Goal: Transaction & Acquisition: Book appointment/travel/reservation

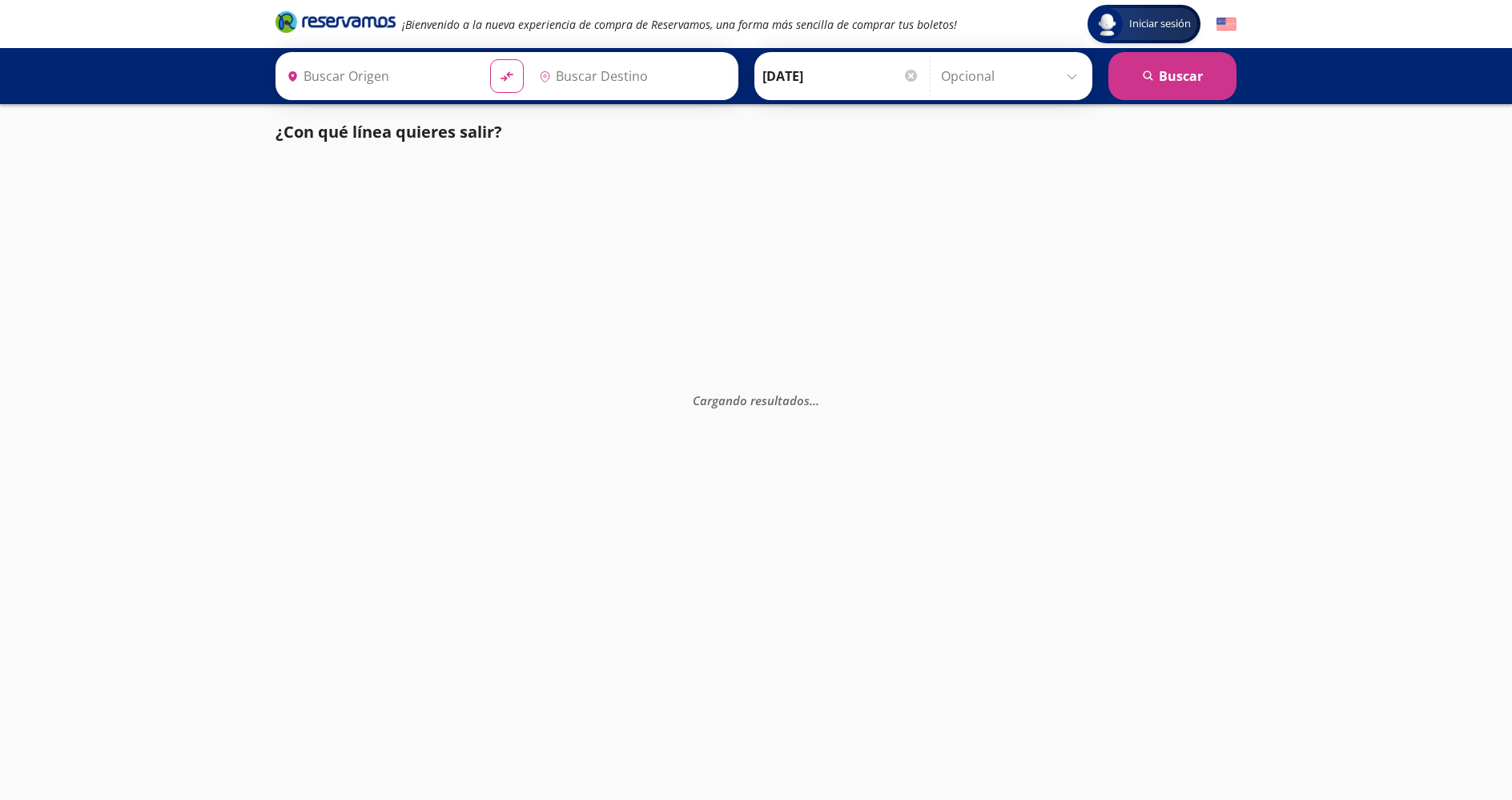
type input "[GEOGRAPHIC_DATA], [GEOGRAPHIC_DATA]"
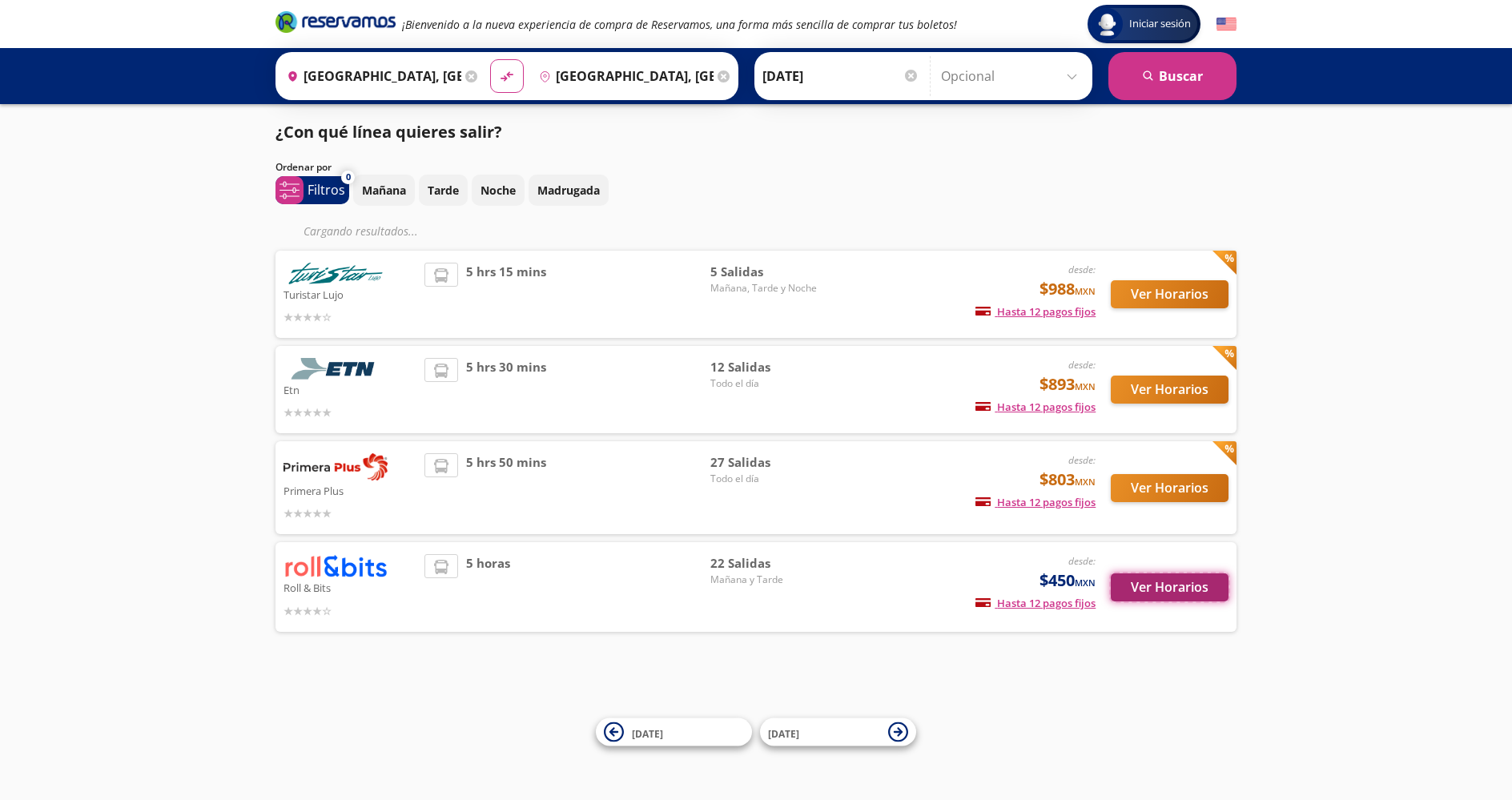
click at [1178, 587] on button "Ver Horarios" at bounding box center [1169, 587] width 117 height 28
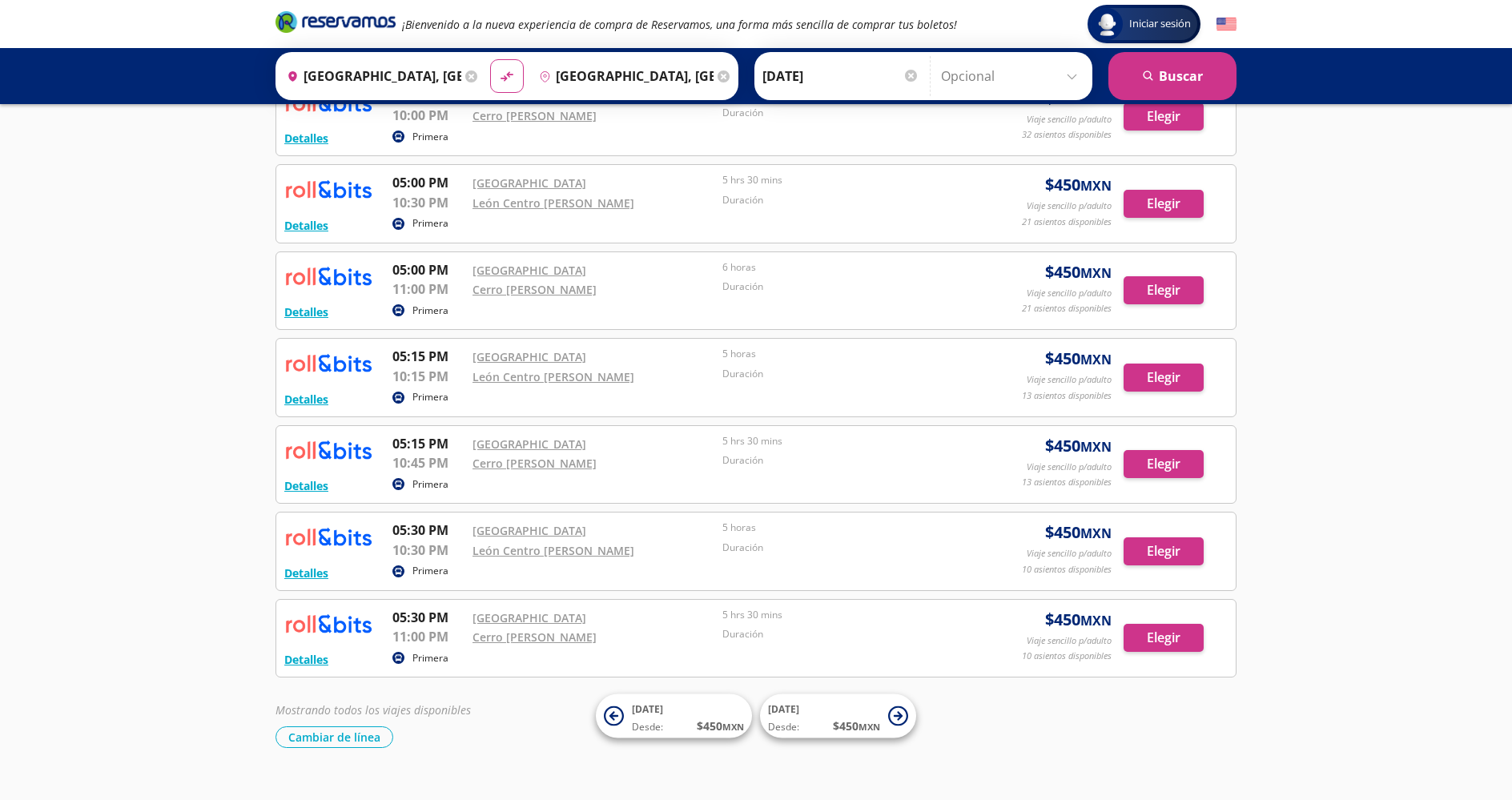
scroll to position [1446, 0]
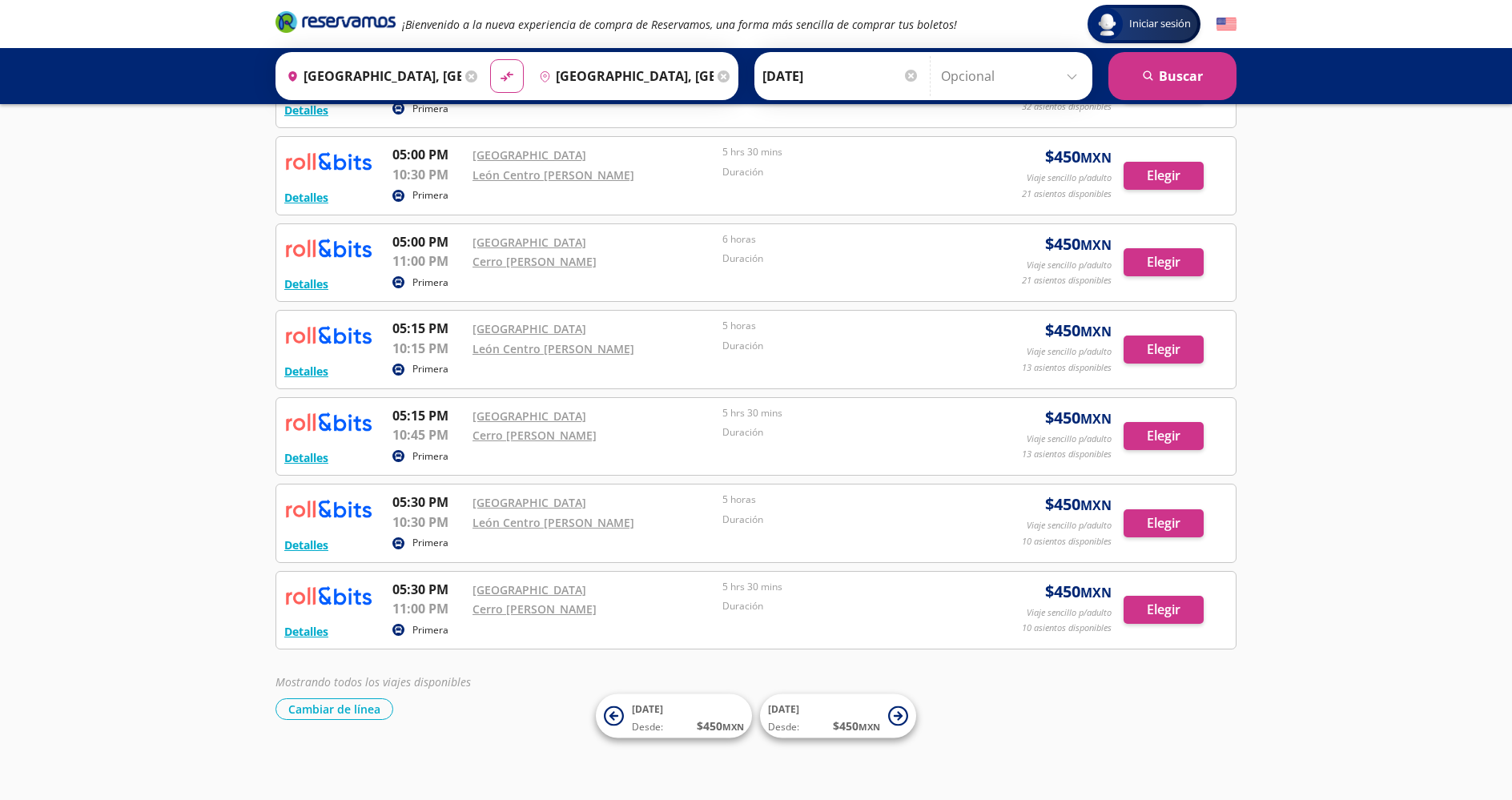
click at [1210, 514] on div "Elegir" at bounding box center [1175, 523] width 104 height 28
click at [1182, 528] on button "Elegir" at bounding box center [1163, 523] width 80 height 28
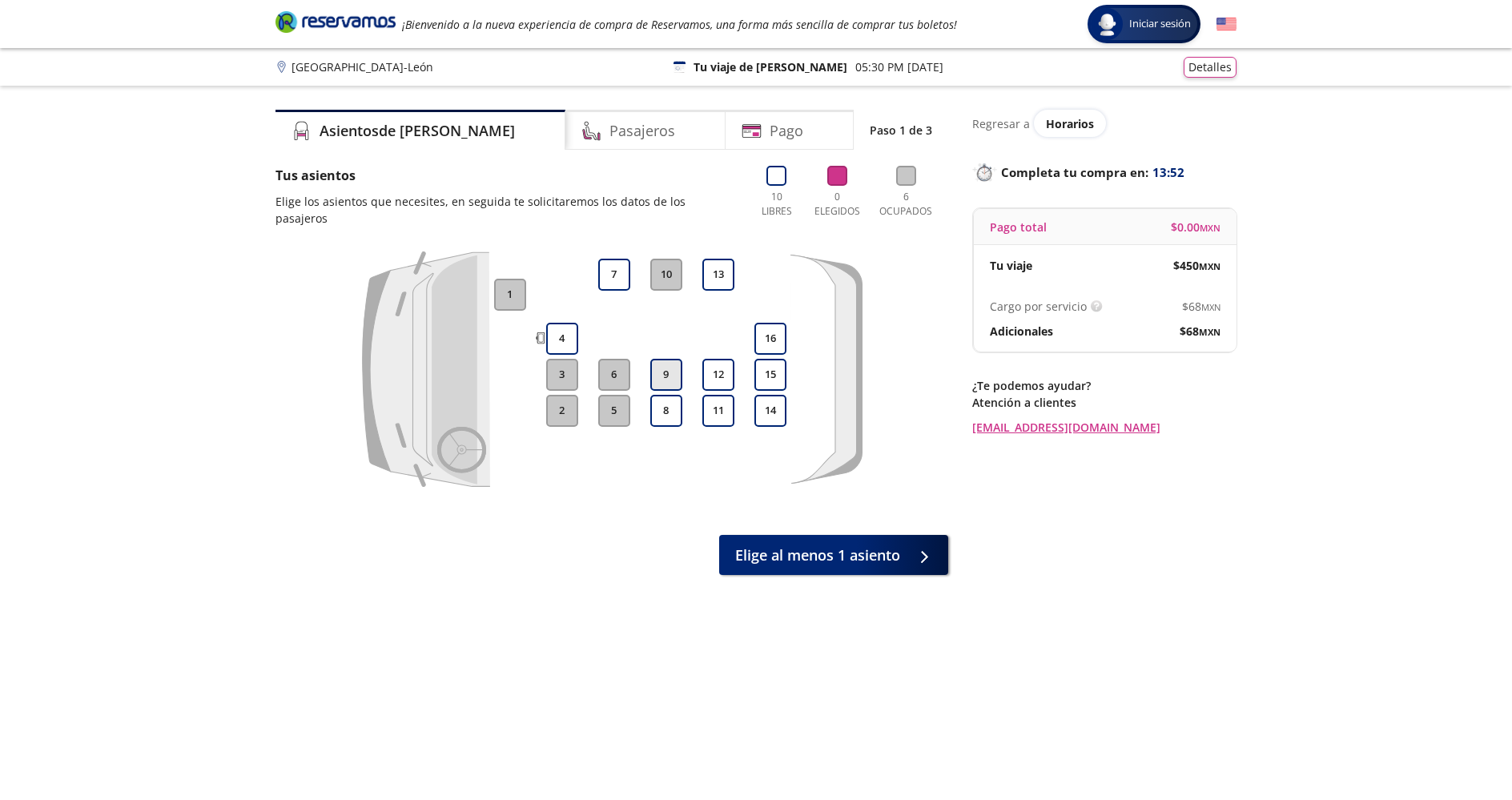
click at [660, 359] on button "9" at bounding box center [666, 374] width 32 height 32
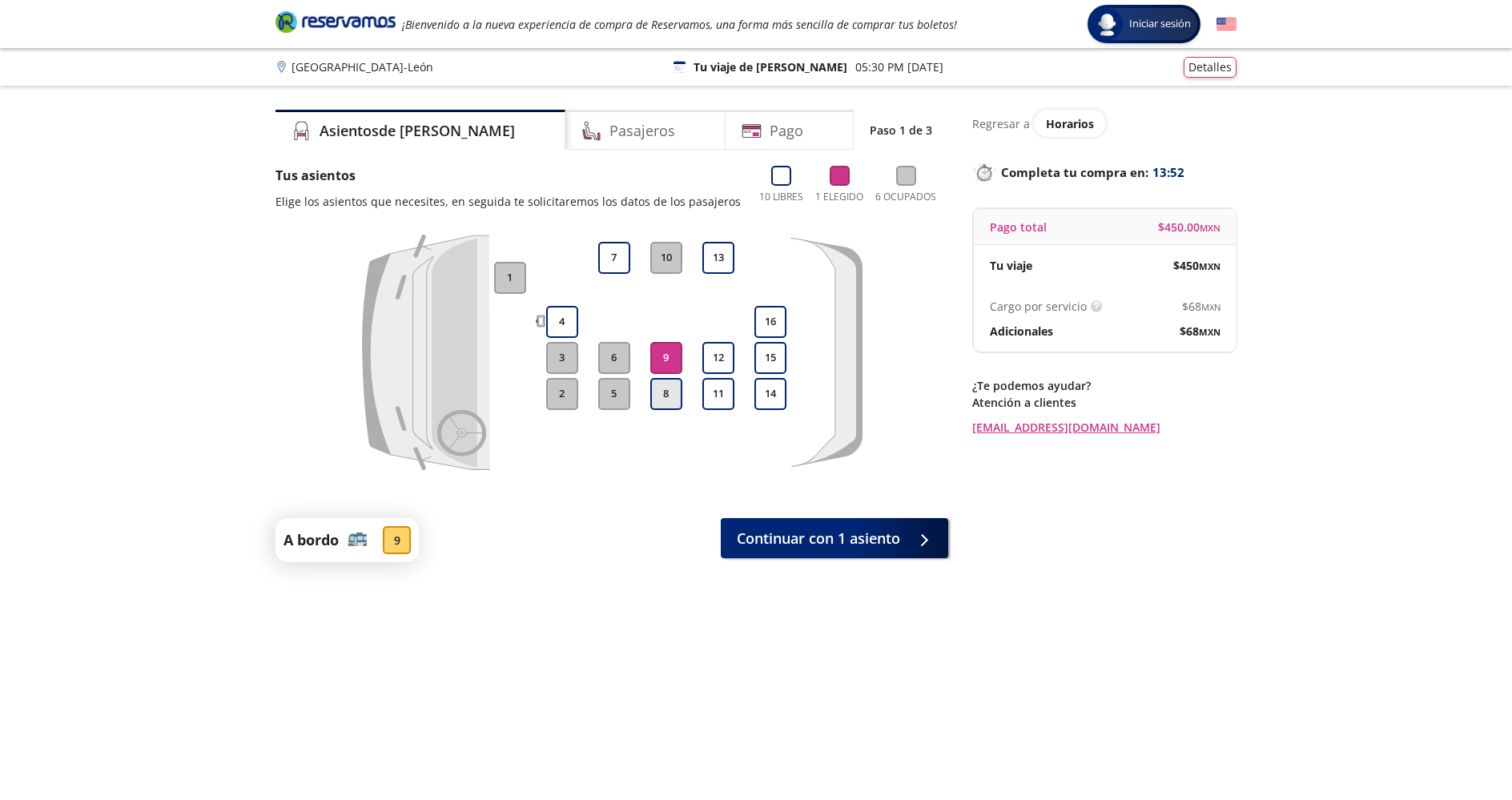
click at [660, 391] on button "8" at bounding box center [666, 394] width 32 height 32
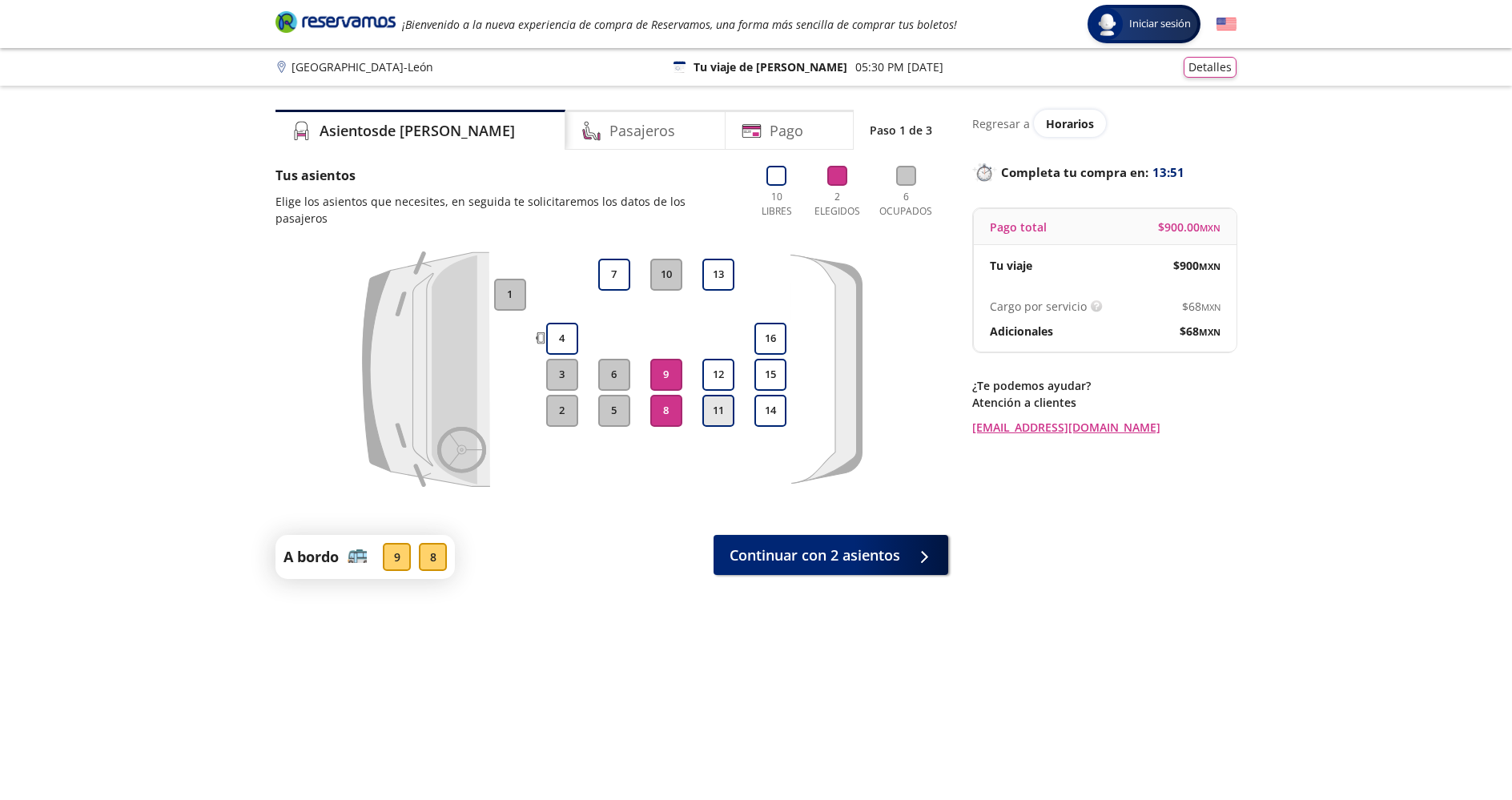
click at [714, 397] on button "11" at bounding box center [717, 410] width 32 height 32
click at [715, 364] on button "12" at bounding box center [717, 374] width 32 height 32
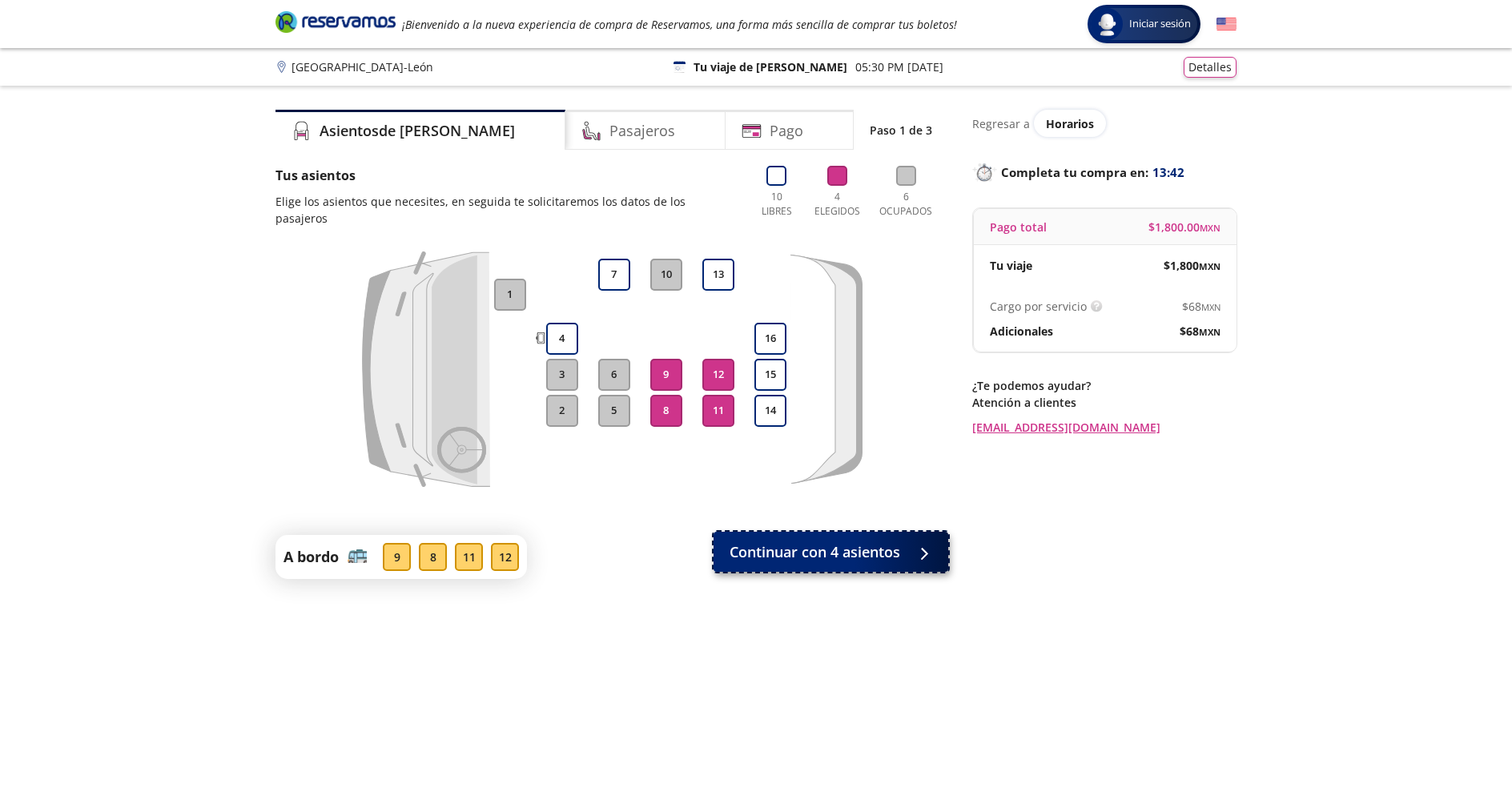
click at [884, 541] on span "Continuar con 4 asientos" at bounding box center [815, 552] width 171 height 21
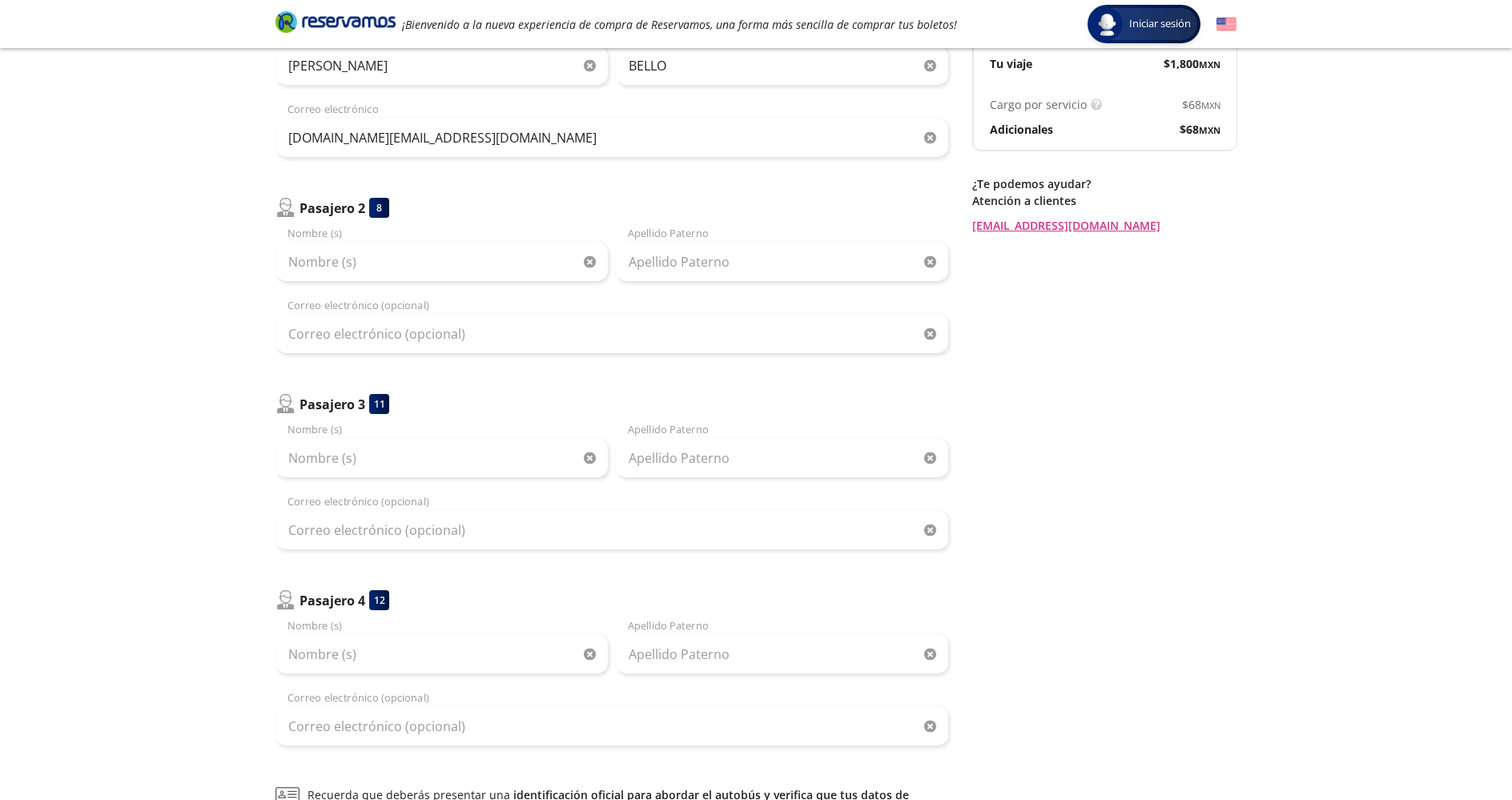
scroll to position [203, 0]
click at [446, 270] on input "Nombre (s)" at bounding box center [441, 261] width 332 height 40
type input "[PERSON_NAME]"
click at [677, 256] on input "Apellido Paterno" at bounding box center [781, 261] width 332 height 40
type input "go"
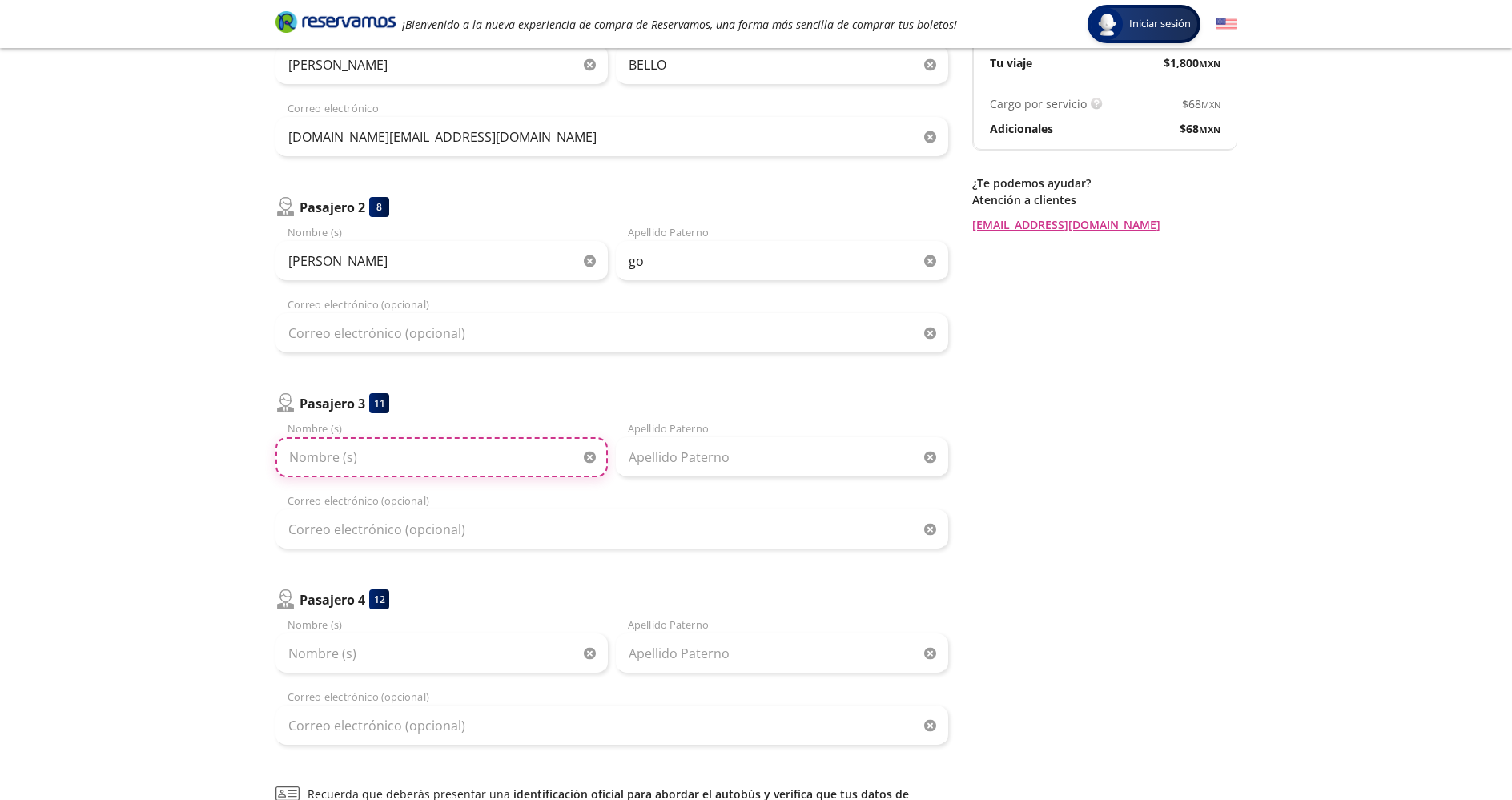
click at [392, 463] on input "Nombre (s)" at bounding box center [441, 457] width 332 height 40
type input "[PERSON_NAME]"
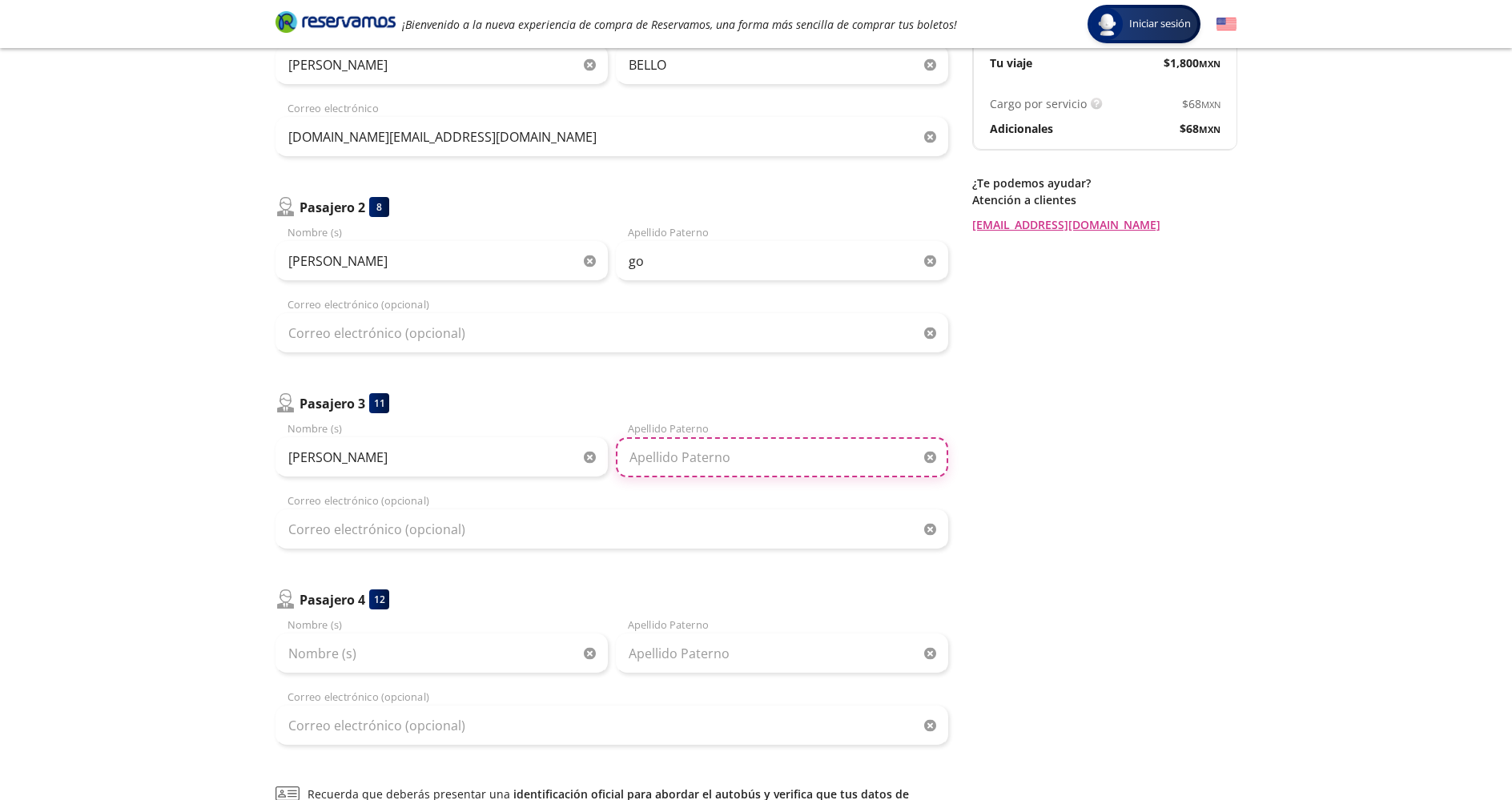
click at [673, 469] on input "Apellido Paterno" at bounding box center [781, 457] width 332 height 40
type input "[PERSON_NAME]"
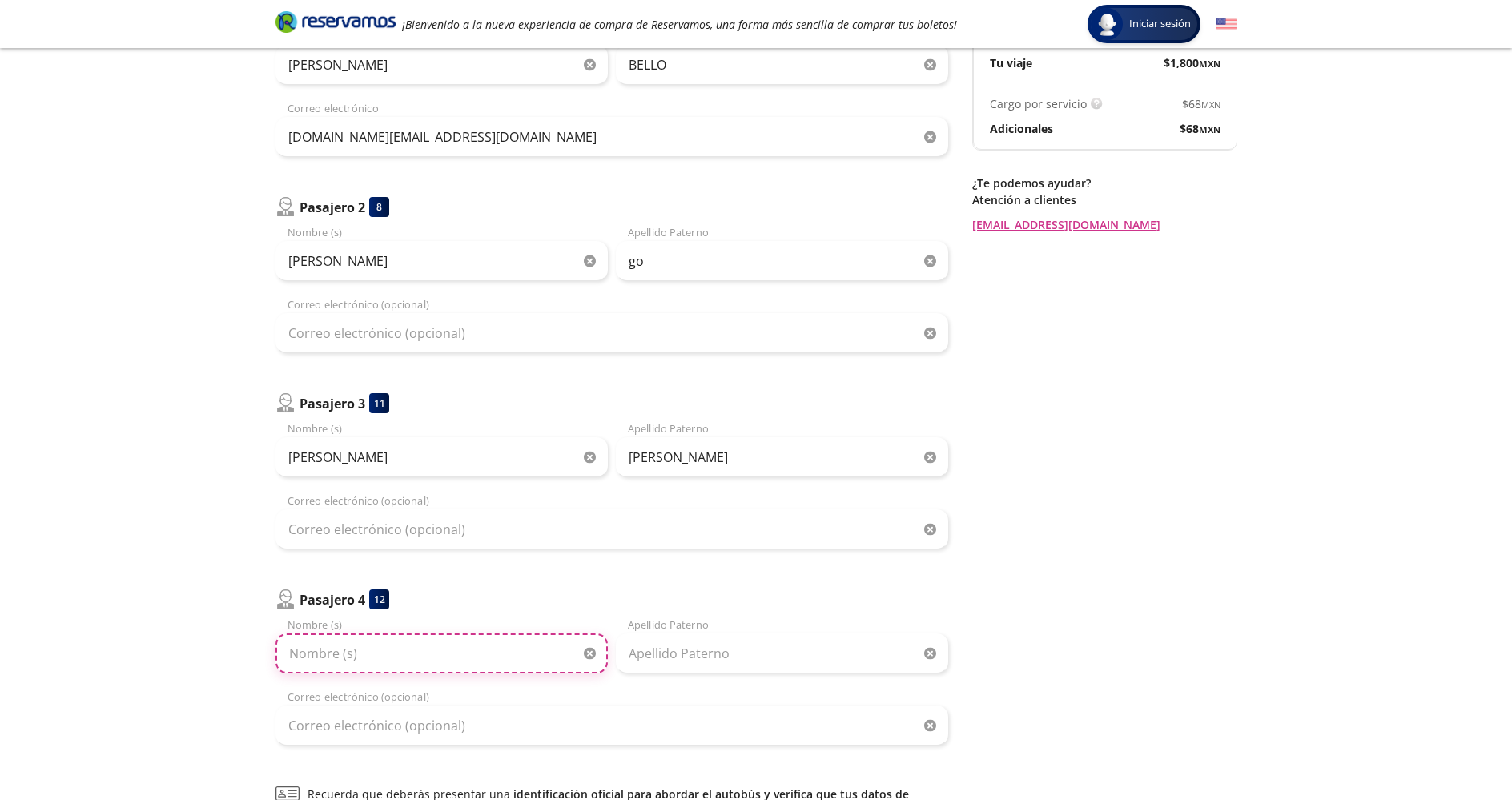
click at [435, 656] on input "Nombre (s)" at bounding box center [441, 653] width 332 height 40
type input "[PERSON_NAME]"
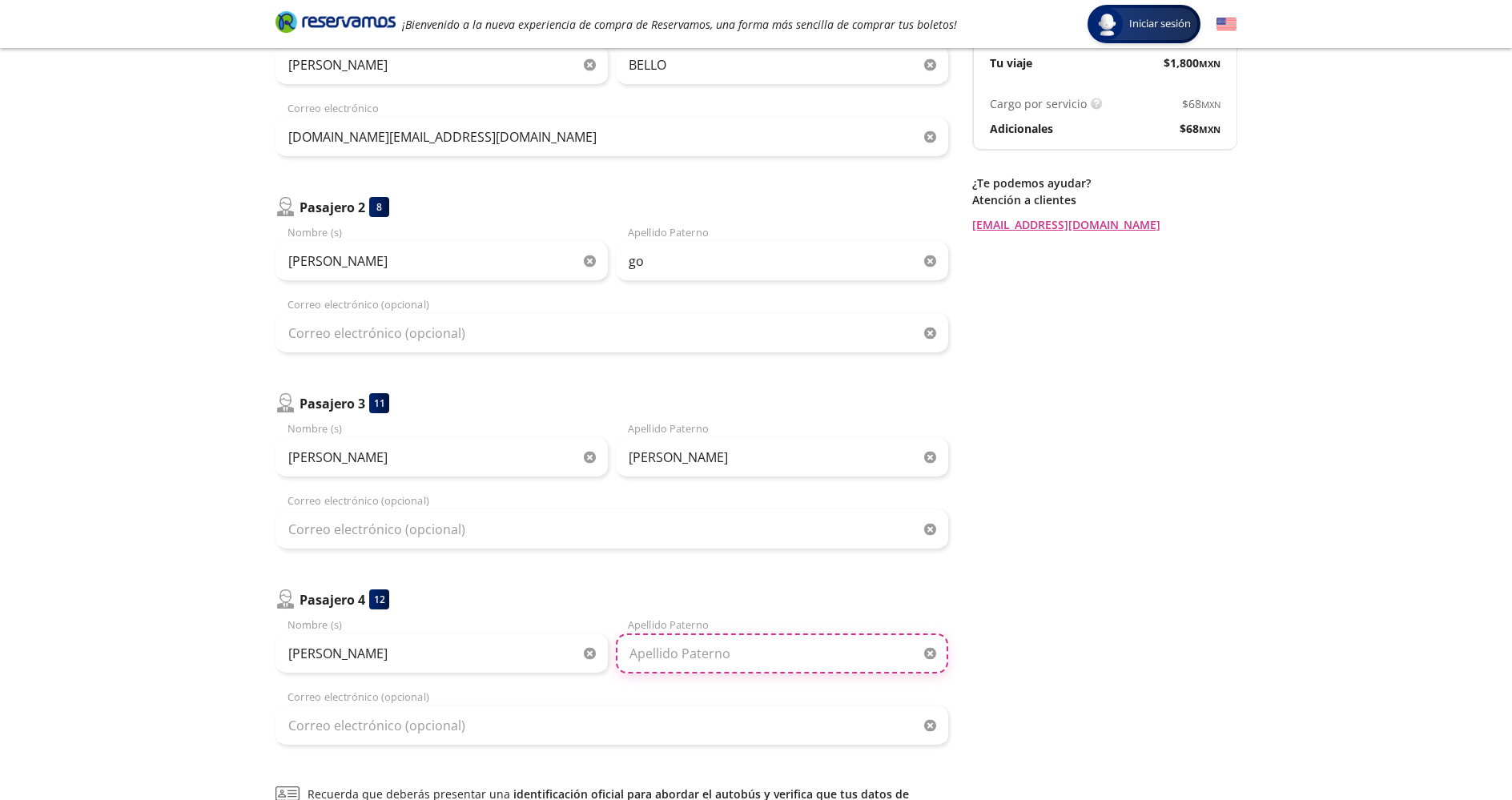
click at [683, 654] on input "Apellido Paterno" at bounding box center [781, 653] width 332 height 40
type input "[PERSON_NAME]"
click at [1110, 560] on div "Regresar a Horarios Completa tu compra en : 12:44 Pago total $ 1,800.00 MXN Tu …" at bounding box center [1104, 419] width 265 height 1025
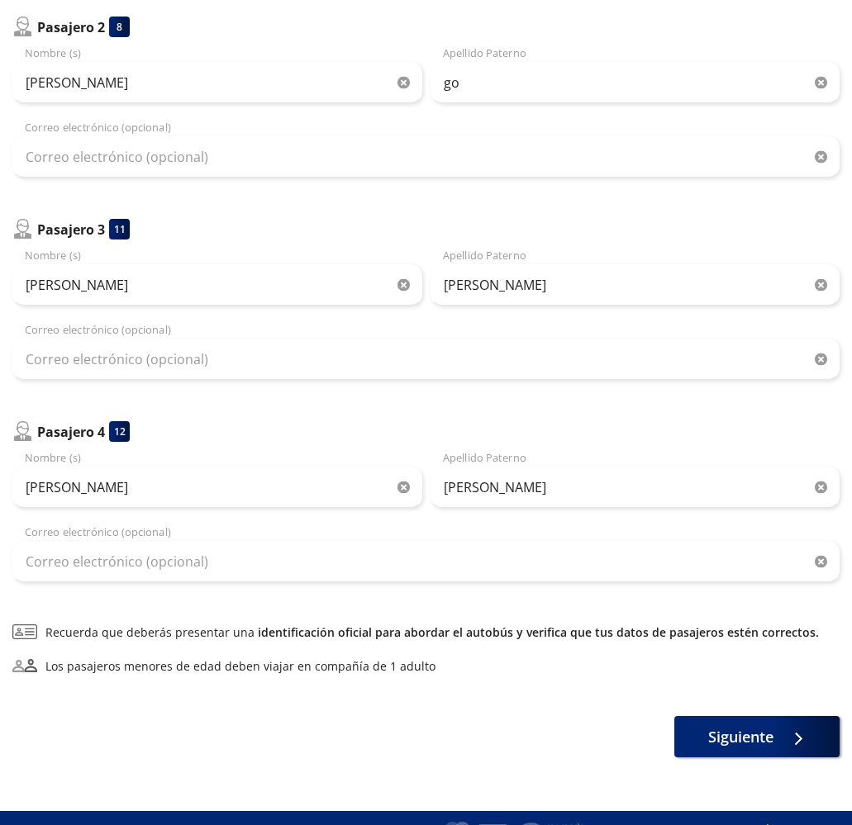
scroll to position [442, 0]
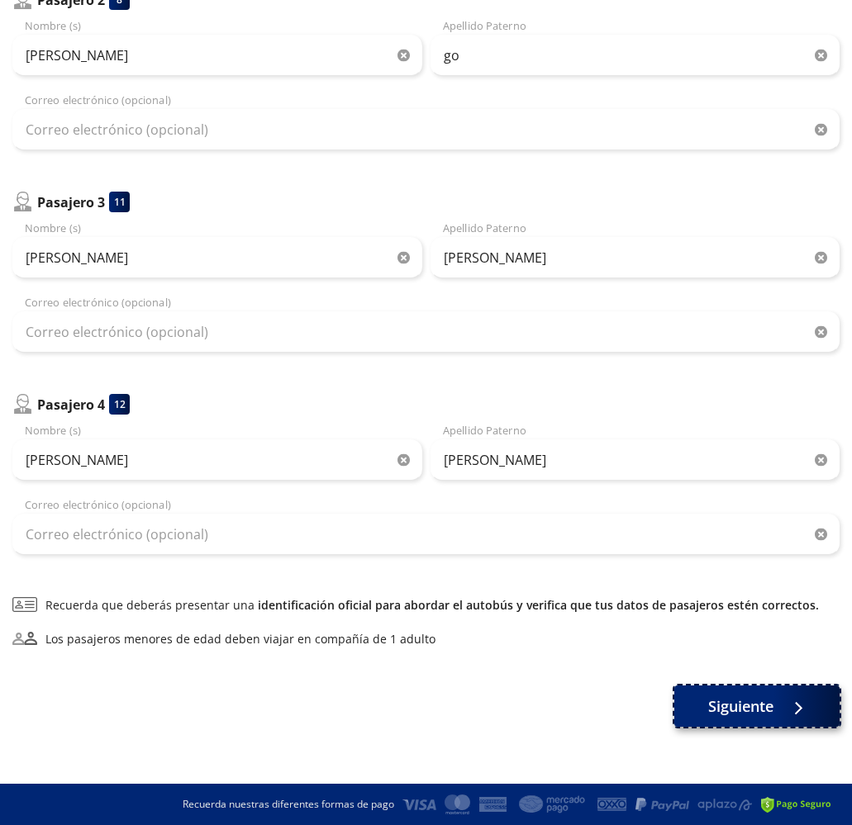
click at [771, 717] on button "Siguiente" at bounding box center [756, 706] width 165 height 41
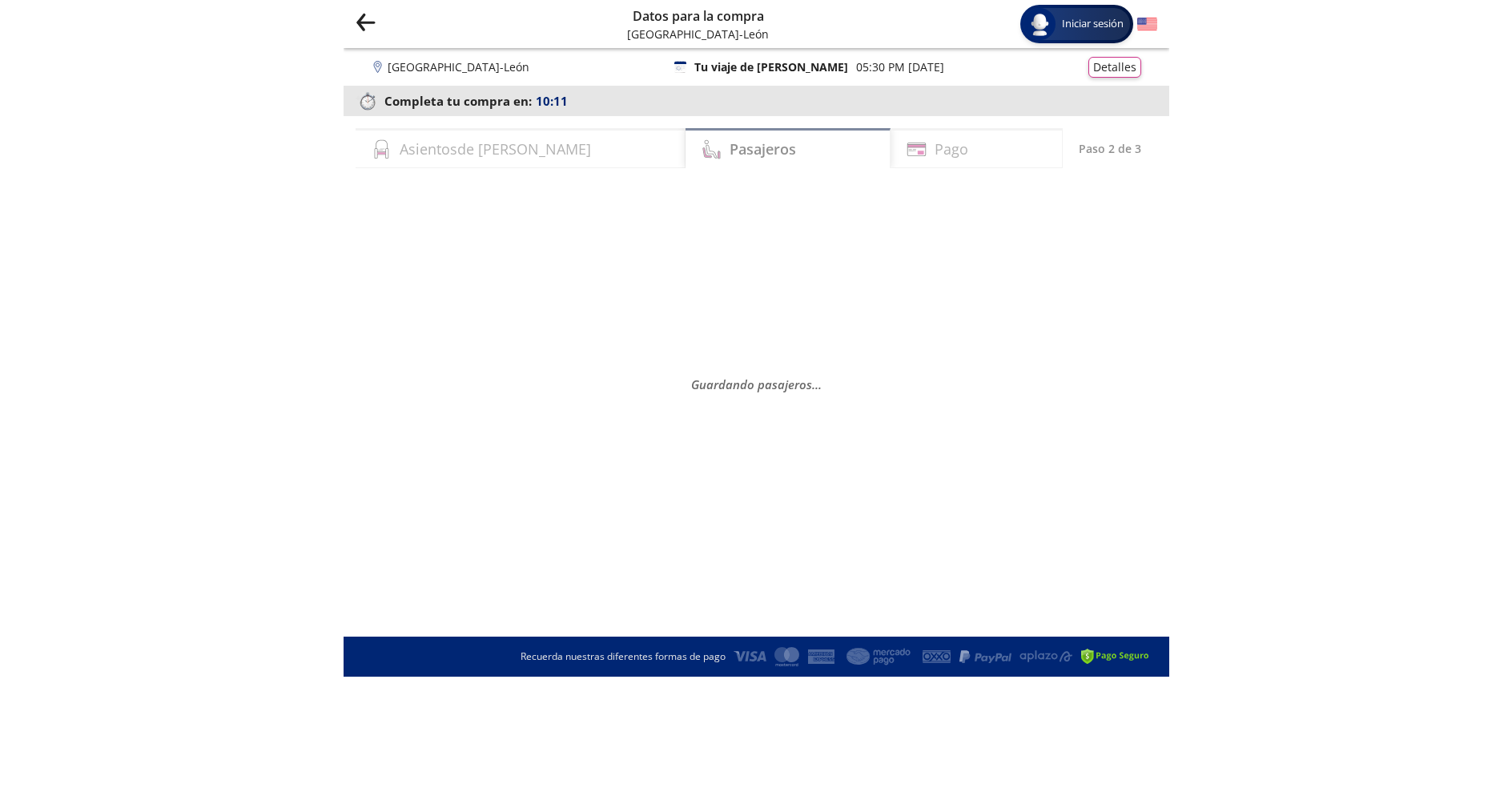
scroll to position [0, 0]
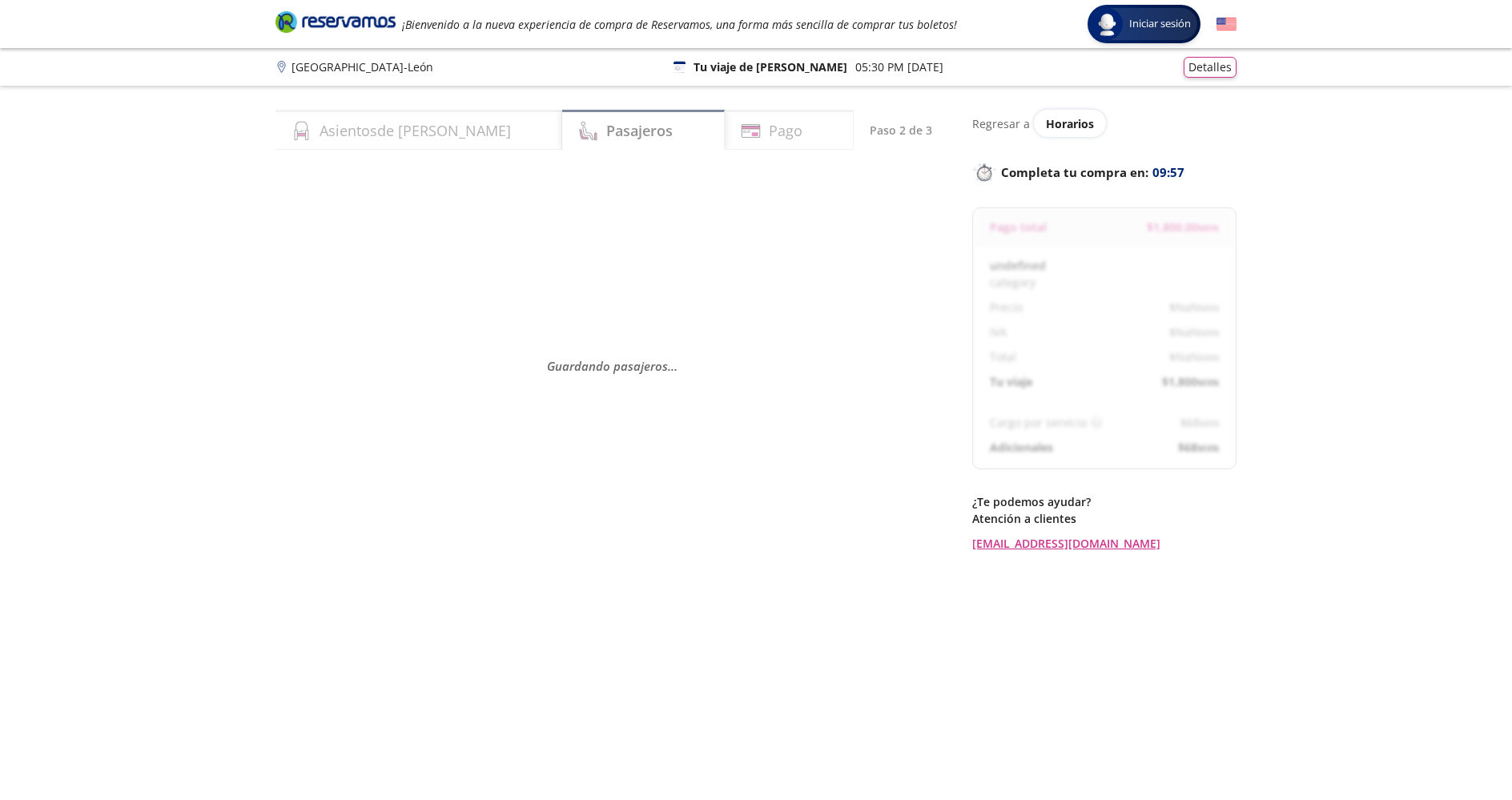
select select "MX"
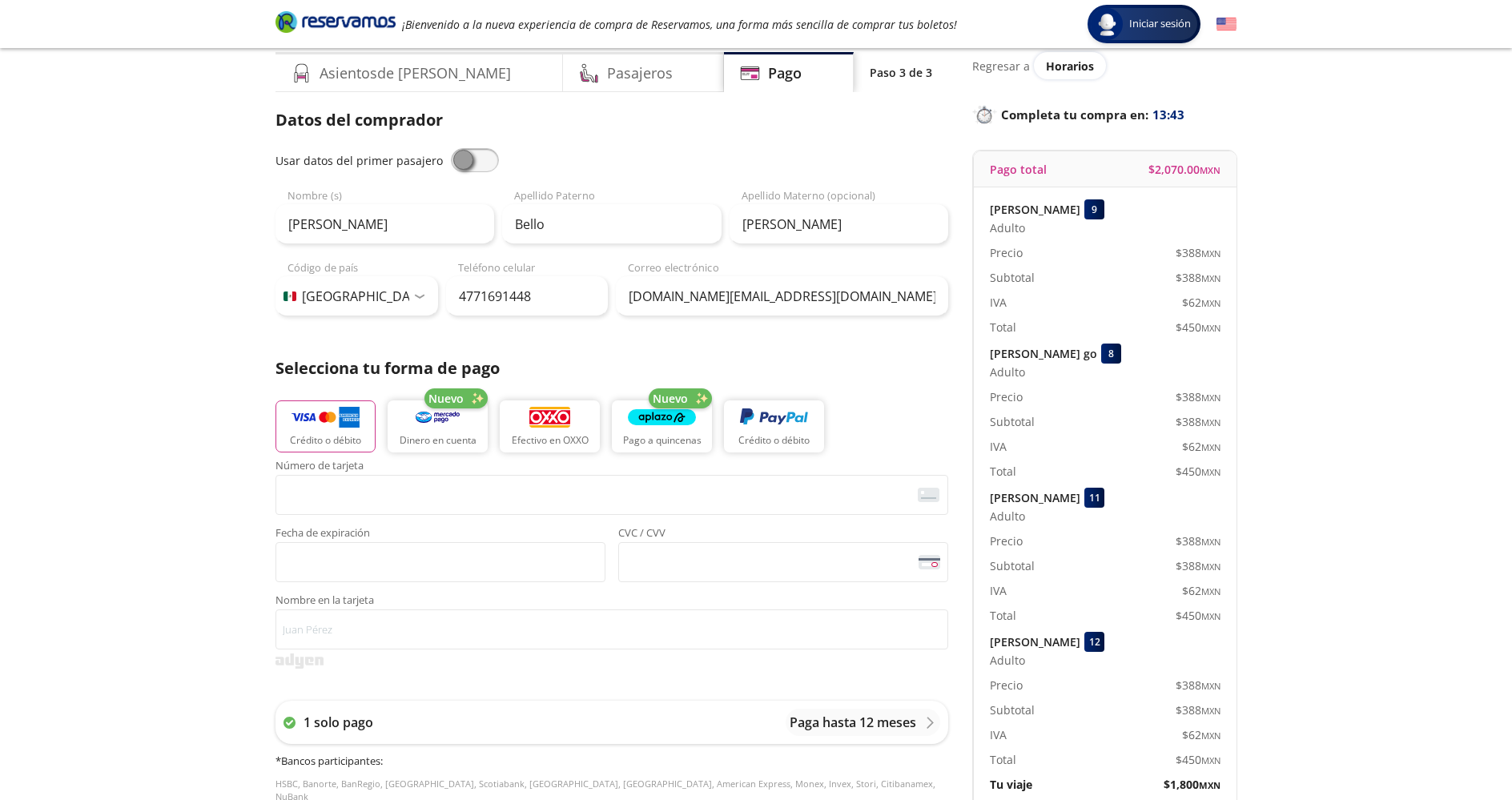
scroll to position [61, 0]
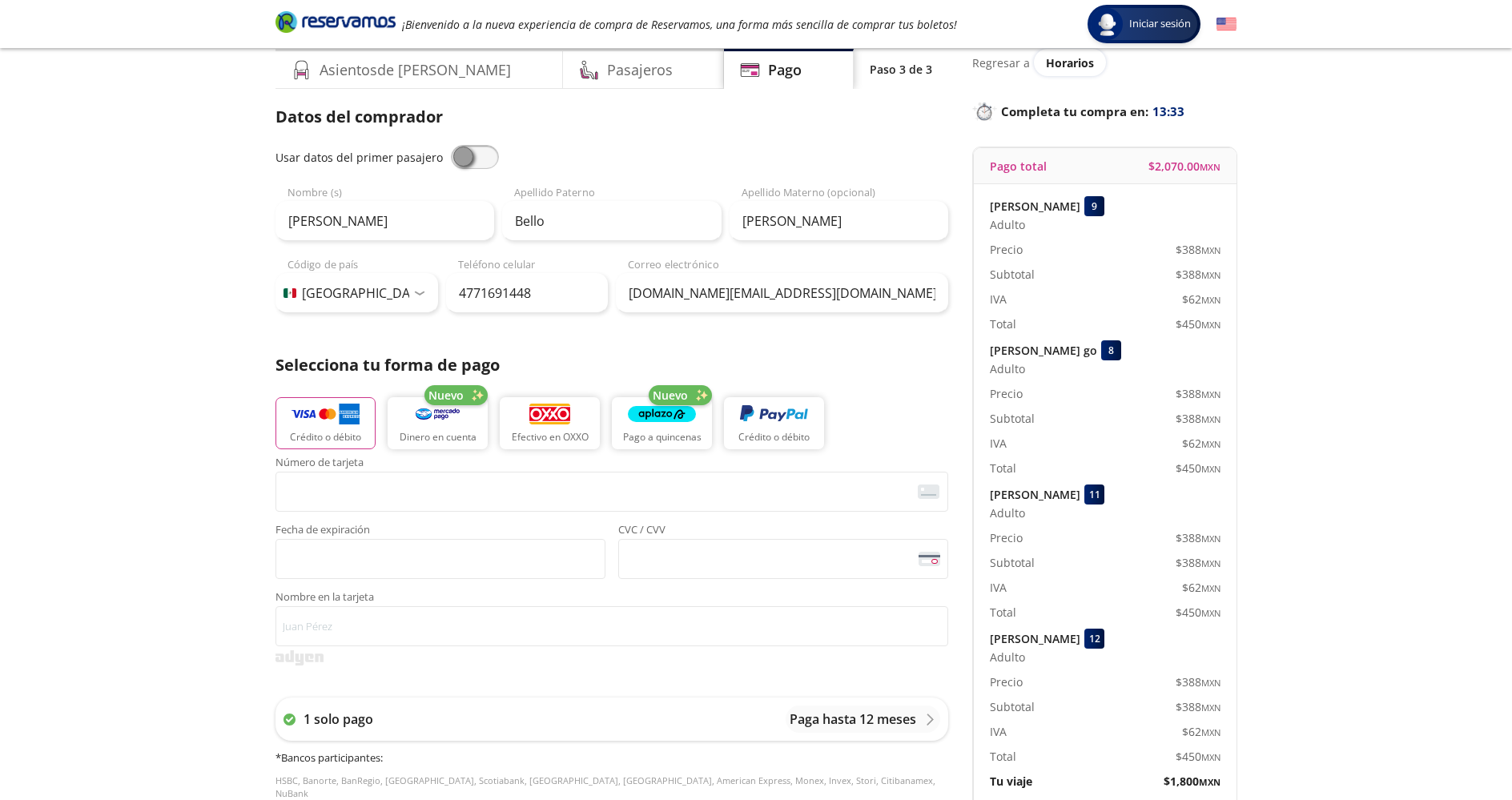
click at [922, 437] on div "Crédito o débito Nuevo Dinero en cuenta Efectivo en OXXO Nuevo Pago a quincenas…" at bounding box center [612, 421] width 673 height 72
click at [917, 431] on div "Crédito o débito Nuevo Dinero en cuenta Efectivo en OXXO Nuevo Pago a quincenas…" at bounding box center [612, 421] width 673 height 72
click at [877, 370] on p "Selecciona tu forma de pago" at bounding box center [612, 365] width 673 height 24
click at [886, 385] on div "Crédito o débito Nuevo Dinero en cuenta Efectivo en OXXO Nuevo Pago a quincenas…" at bounding box center [612, 421] width 673 height 72
click at [886, 388] on div "Crédito o débito Nuevo Dinero en cuenta Efectivo en OXXO Nuevo Pago a quincenas…" at bounding box center [612, 421] width 673 height 72
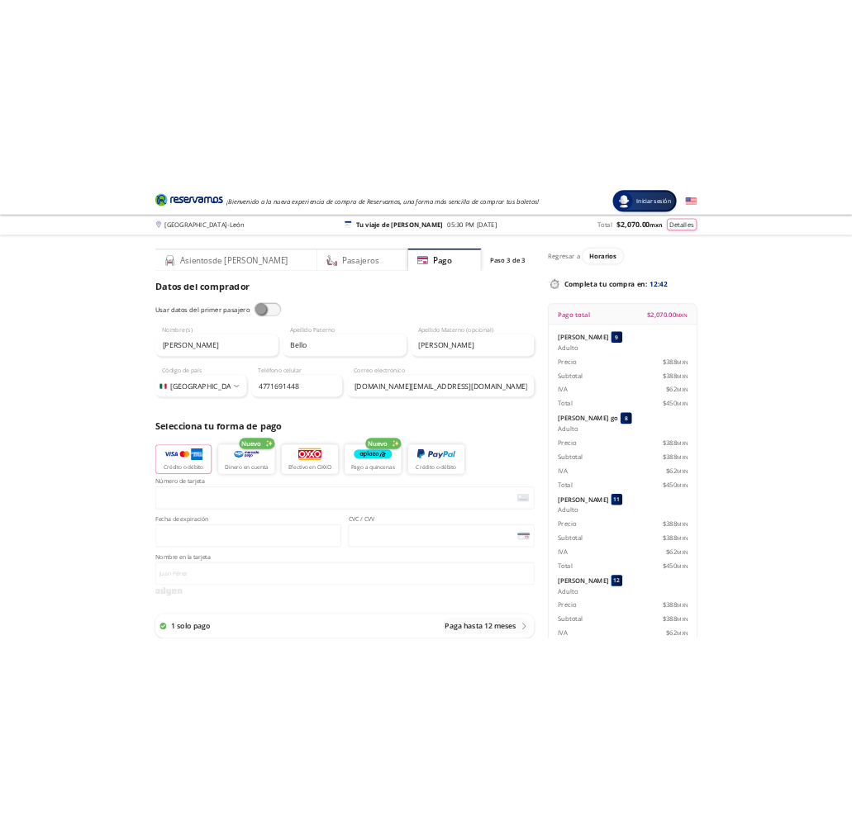
scroll to position [0, 0]
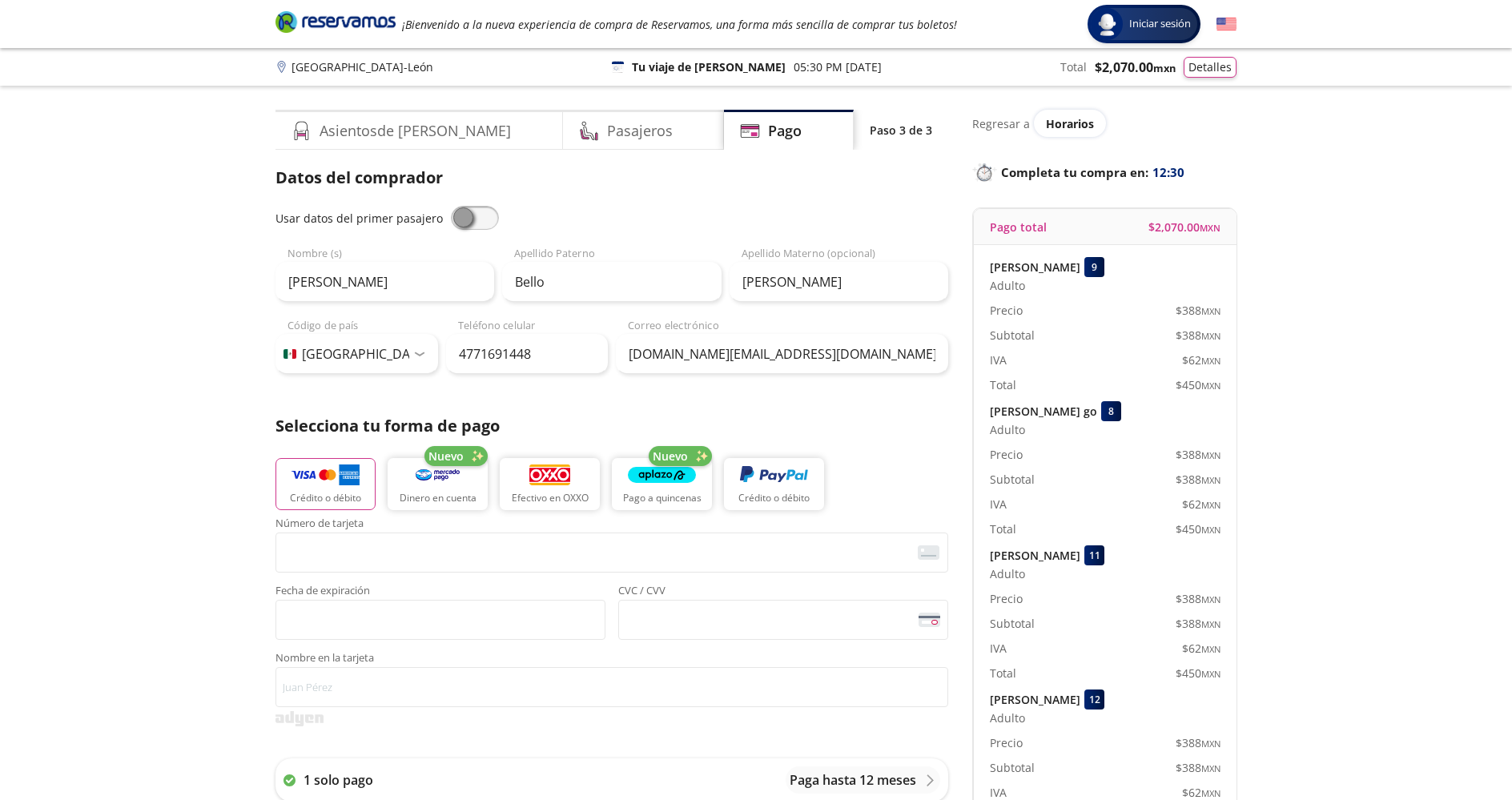
click at [930, 460] on div "Crédito o débito Nuevo Dinero en cuenta Efectivo en OXXO Nuevo Pago a quincenas…" at bounding box center [612, 482] width 673 height 72
